Goal: Check status: Check status

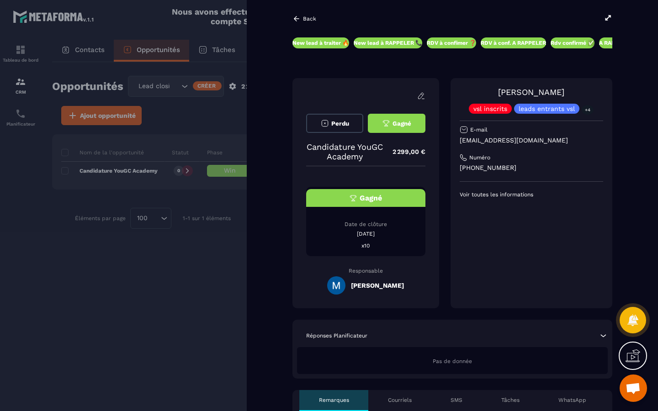
click at [228, 111] on div at bounding box center [329, 205] width 658 height 411
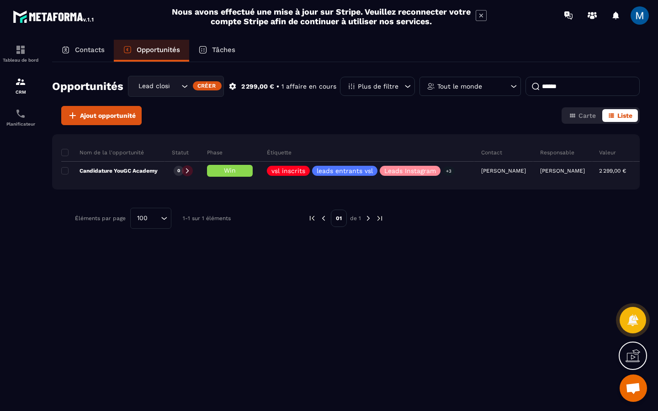
click at [573, 89] on input "******" at bounding box center [582, 86] width 114 height 19
type input "*"
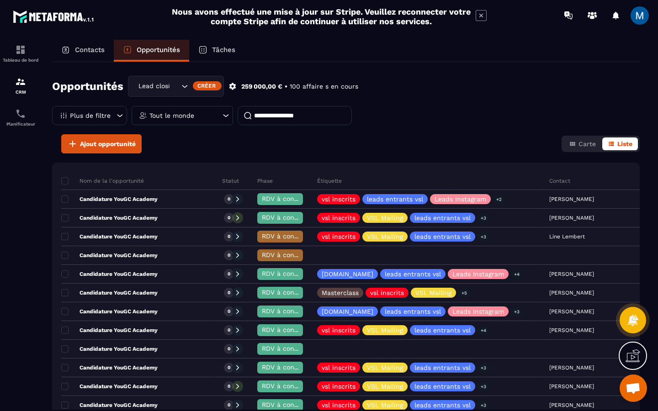
click at [528, 108] on div "Opportunités Lead closing Créer 259 000,00 € • 100 affaire s en cours Plus de f…" at bounding box center [345, 105] width 587 height 58
click at [112, 114] on div "Plus de filtre" at bounding box center [89, 115] width 75 height 19
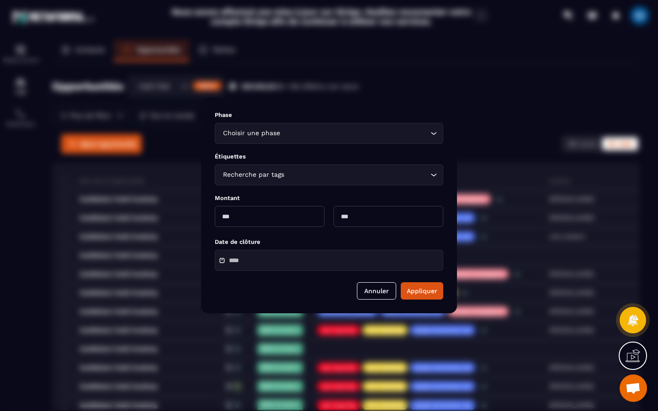
click at [429, 130] on div "Loading..." at bounding box center [433, 133] width 9 height 9
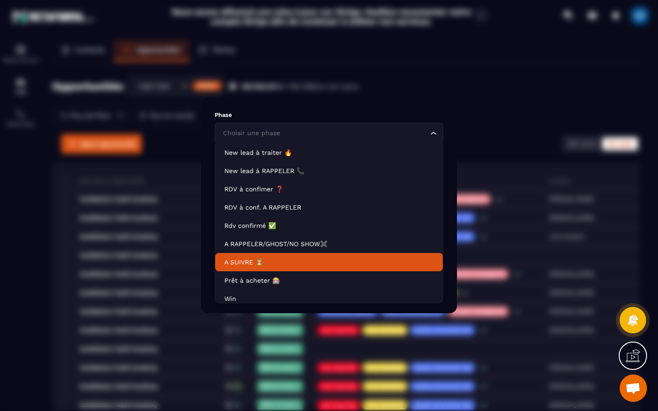
scroll to position [23, 0]
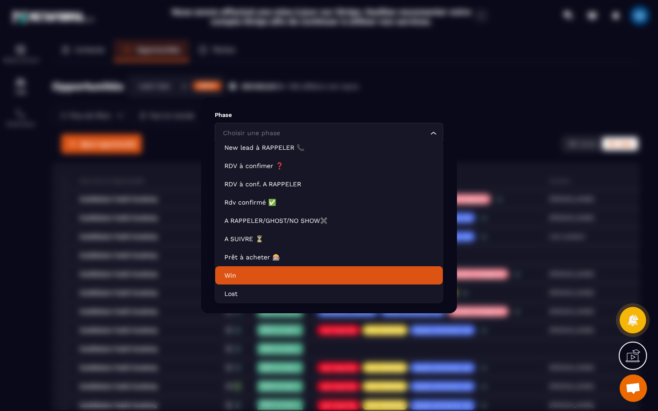
click at [349, 272] on p "Win" at bounding box center [328, 275] width 209 height 9
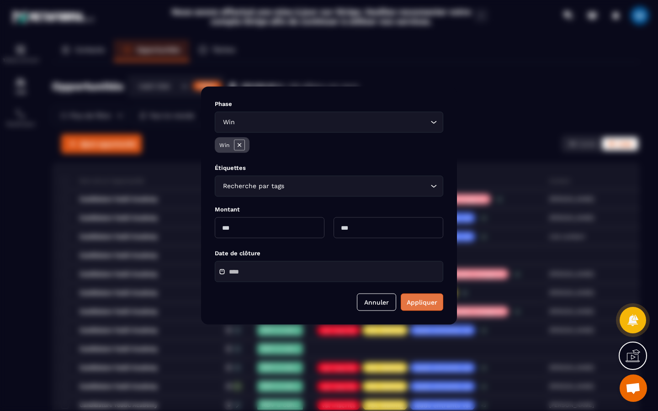
click at [424, 299] on button "Appliquer" at bounding box center [421, 302] width 42 height 17
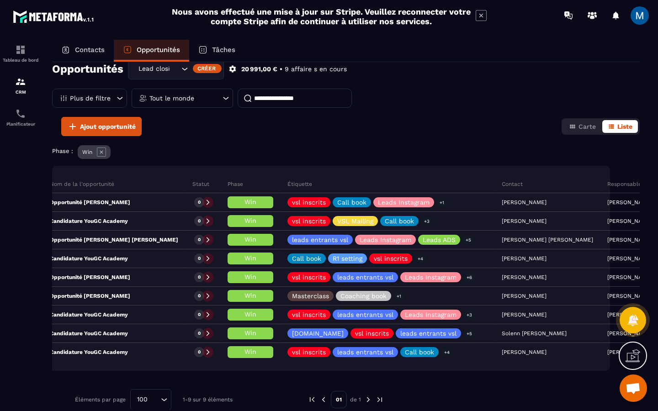
scroll to position [9, 0]
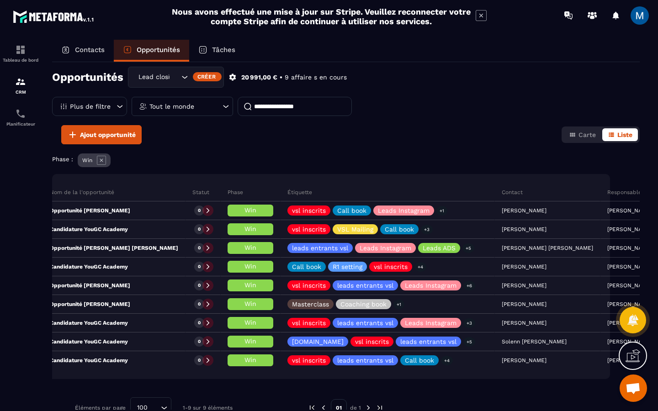
click at [102, 161] on icon at bounding box center [101, 160] width 3 height 3
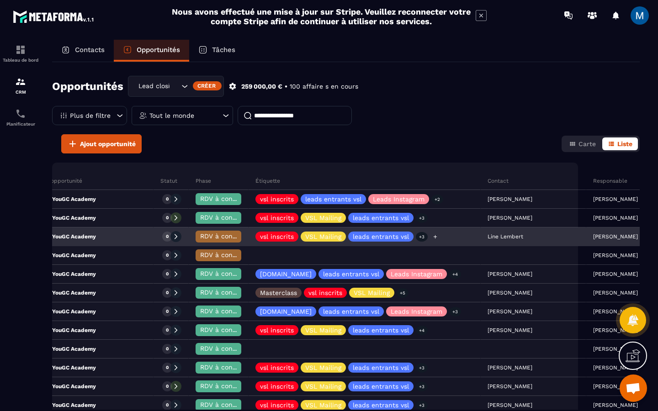
scroll to position [0, 0]
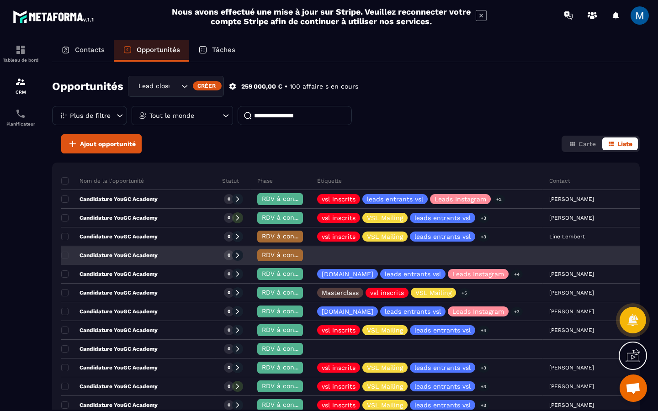
click at [164, 259] on div "Candidature YouGC Academy" at bounding box center [138, 256] width 154 height 18
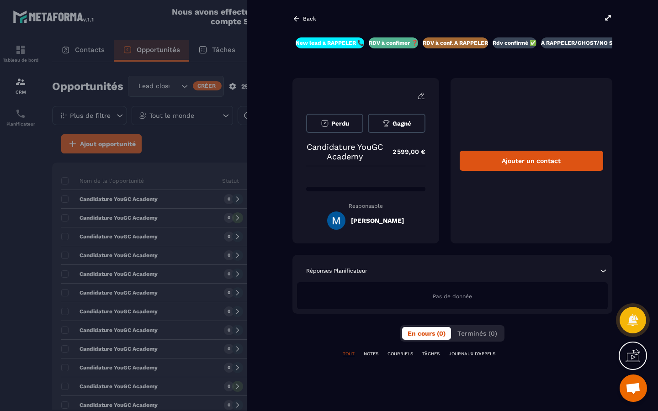
scroll to position [0, 58]
click at [293, 18] on icon at bounding box center [296, 19] width 8 height 8
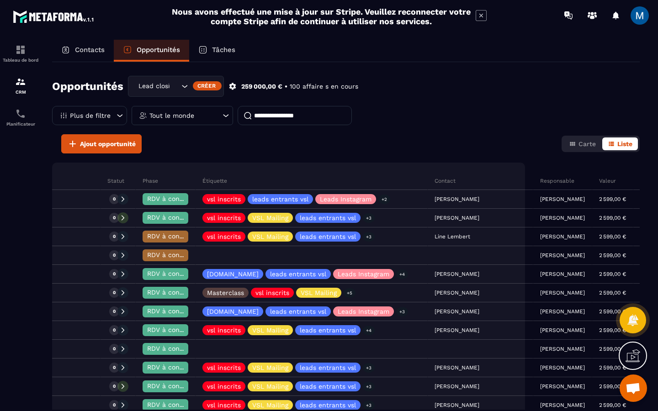
scroll to position [0, 104]
